Goal: Communication & Community: Answer question/provide support

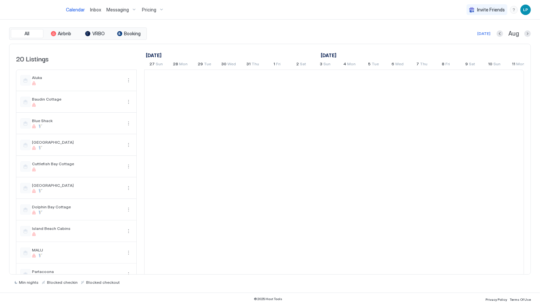
scroll to position [0, 363]
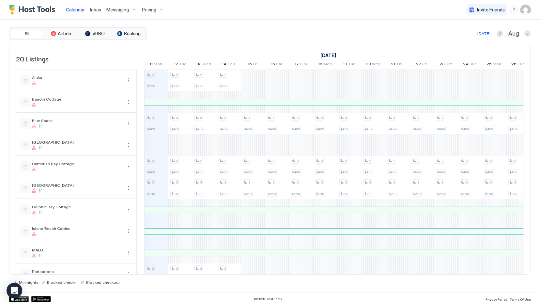
click at [90, 9] on span "Inbox" at bounding box center [95, 10] width 11 height 6
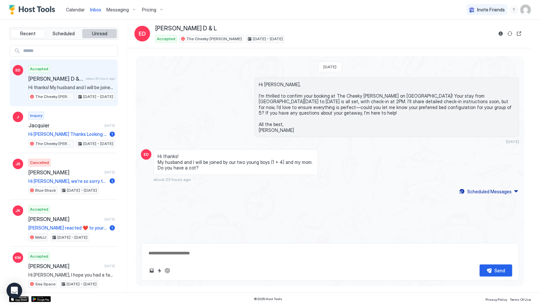
click at [102, 31] on span "Unread" at bounding box center [99, 34] width 15 height 6
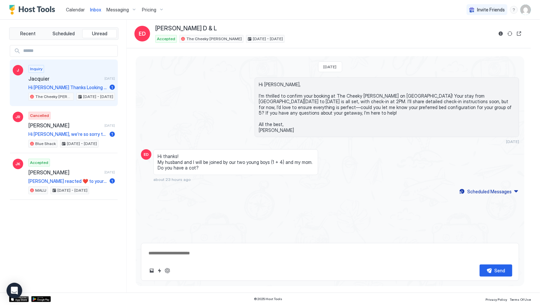
click at [73, 77] on span "Jacquier" at bounding box center [64, 78] width 73 height 7
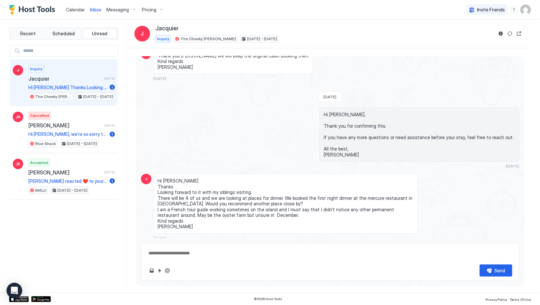
scroll to position [242, 0]
click at [167, 270] on button "ChatGPT Auto Reply" at bounding box center [168, 271] width 8 height 8
click at [170, 270] on button "ChatGPT Auto Reply" at bounding box center [168, 271] width 8 height 8
type textarea "*"
type textarea "**********"
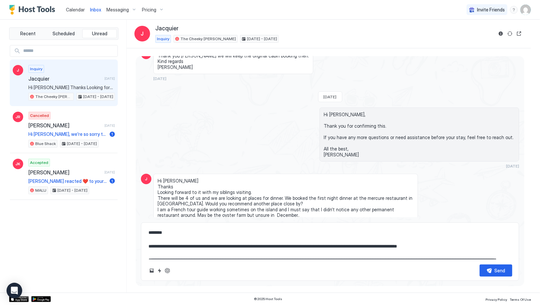
click at [172, 271] on div "Send" at bounding box center [330, 270] width 365 height 12
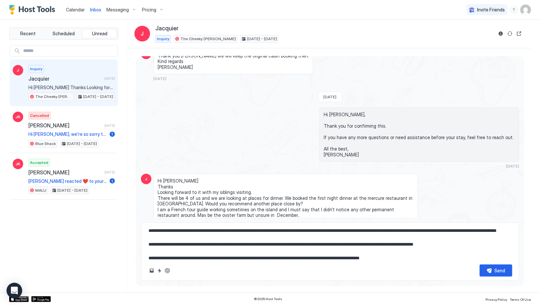
scroll to position [0, 0]
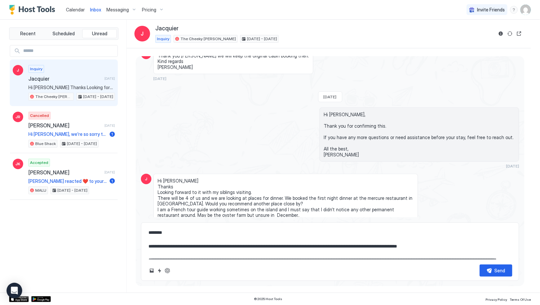
type textarea "*"
type textarea "**********"
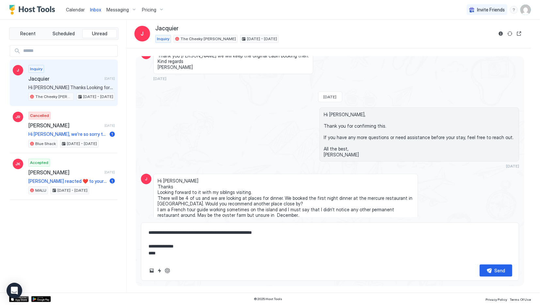
scroll to position [69, 0]
drag, startPoint x: 290, startPoint y: 234, endPoint x: 146, endPoint y: 232, distance: 143.3
click at [148, 232] on textarea "**********" at bounding box center [330, 243] width 365 height 33
type textarea "*"
type textarea "**********"
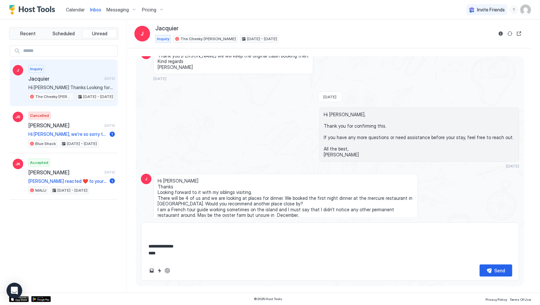
type textarea "*"
type textarea "**********"
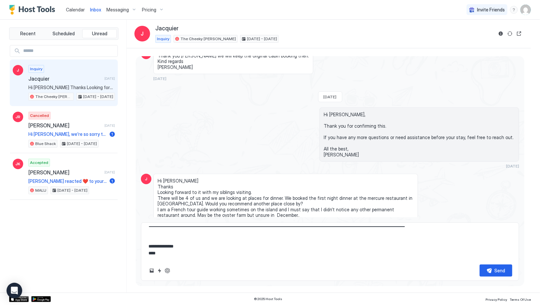
type textarea "*"
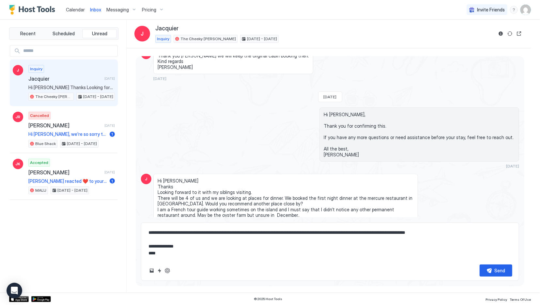
scroll to position [55, 0]
type textarea "**********"
click at [494, 273] on button "Send" at bounding box center [496, 270] width 33 height 12
type textarea "*"
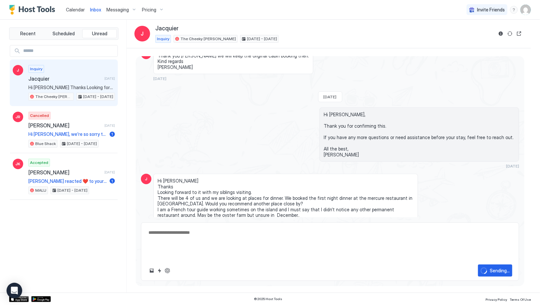
scroll to position [363, 0]
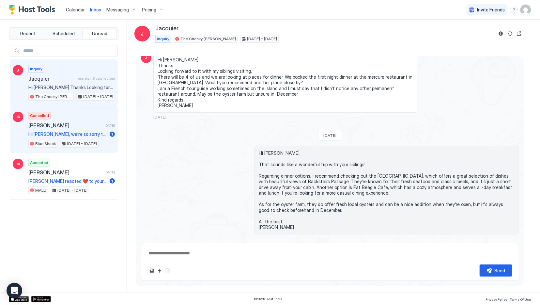
click at [61, 126] on span "[PERSON_NAME]" at bounding box center [64, 125] width 73 height 7
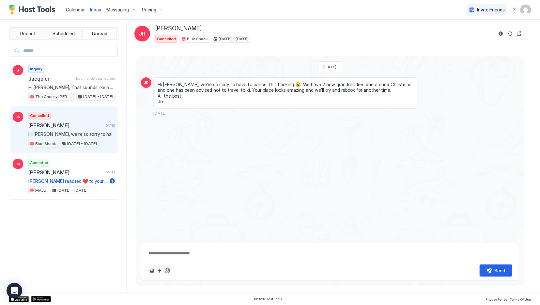
click at [166, 272] on button "ChatGPT Auto Reply" at bounding box center [168, 271] width 8 height 8
click at [166, 270] on button "ChatGPT Auto Reply" at bounding box center [168, 271] width 8 height 8
type textarea "*"
type textarea "**********"
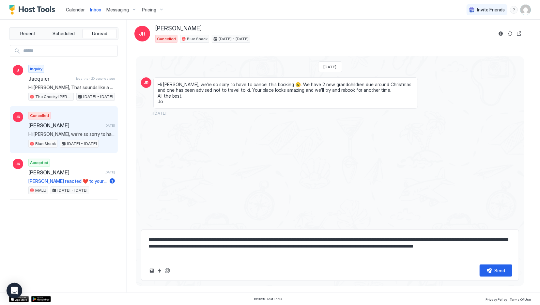
type textarea "*"
type textarea "**********"
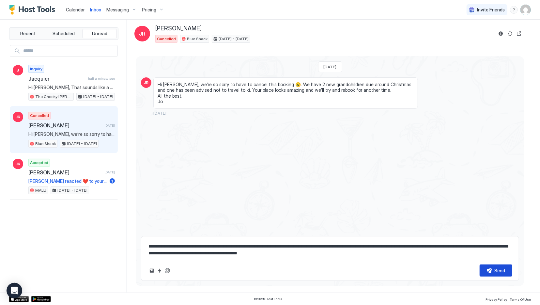
click at [500, 271] on div "Send" at bounding box center [500, 270] width 11 height 7
type textarea "*"
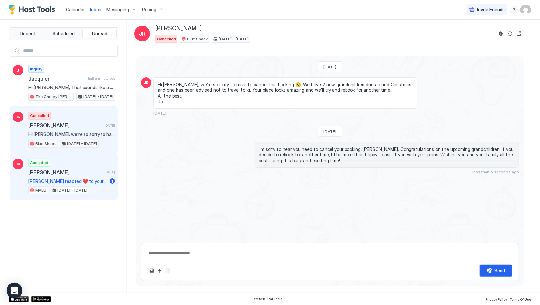
click at [60, 178] on div "Accepted [PERSON_NAME] [DATE] [PERSON_NAME] reacted ❤️ to your message "Thank y…" at bounding box center [71, 177] width 87 height 36
click at [79, 176] on div "Accepted [PERSON_NAME] [DATE] [PERSON_NAME] reacted ❤️ to your message "Thank y…" at bounding box center [71, 177] width 87 height 36
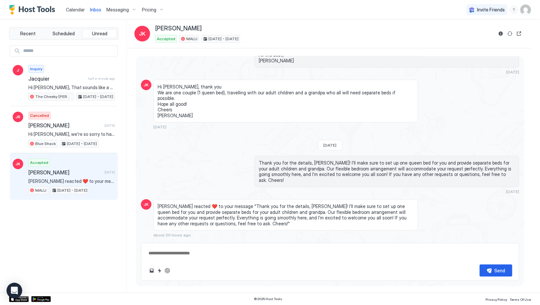
scroll to position [70, 0]
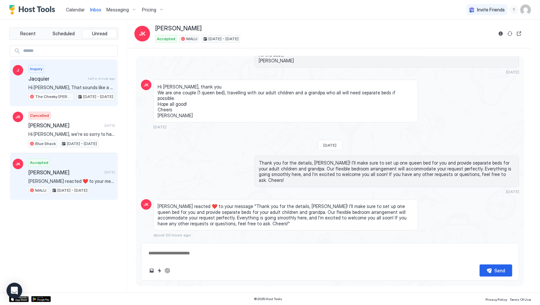
click at [66, 85] on span "Hi [PERSON_NAME], That sounds like a wonderful trip with your siblings! Regardi…" at bounding box center [71, 88] width 87 height 6
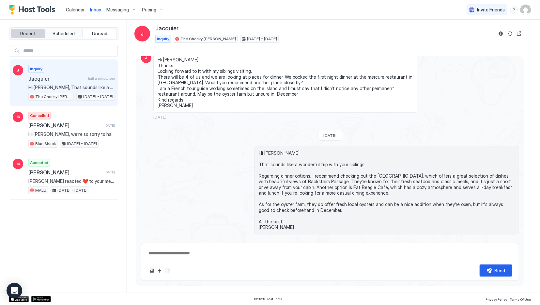
scroll to position [363, 0]
click at [26, 34] on span "Recent" at bounding box center [27, 34] width 15 height 6
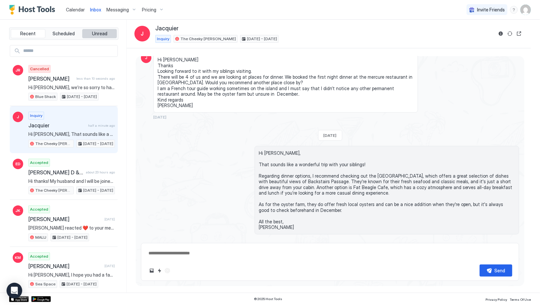
click at [107, 30] on button "Unread" at bounding box center [99, 33] width 35 height 9
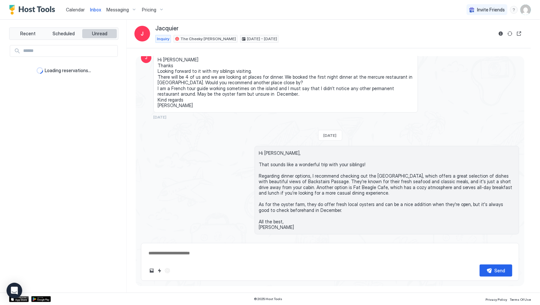
type textarea "*"
